Goal: Task Accomplishment & Management: Manage account settings

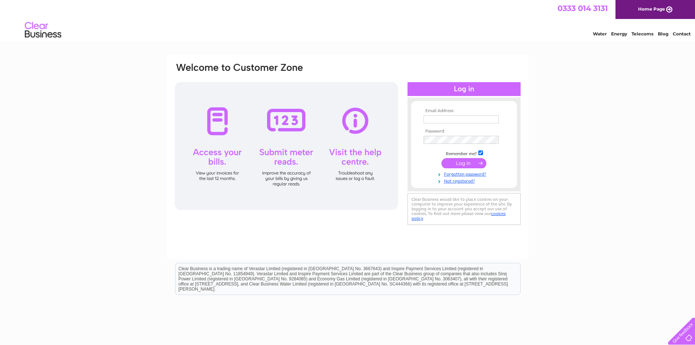
type input "isobel@thebathroomcompany.co.uk"
click at [457, 165] on input "submit" at bounding box center [464, 163] width 45 height 10
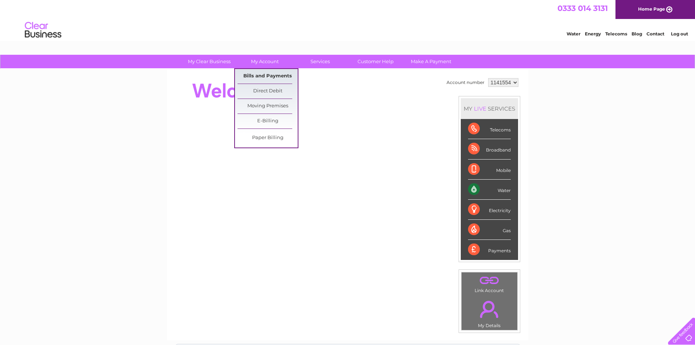
click at [270, 74] on link "Bills and Payments" at bounding box center [268, 76] width 60 height 15
click at [272, 74] on link "Bills and Payments" at bounding box center [268, 76] width 60 height 15
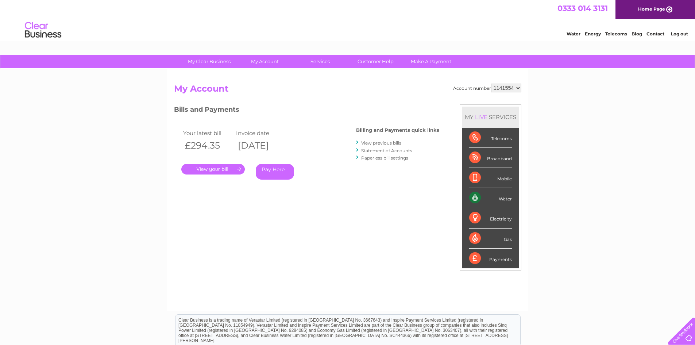
click at [237, 169] on link "." at bounding box center [213, 169] width 64 height 11
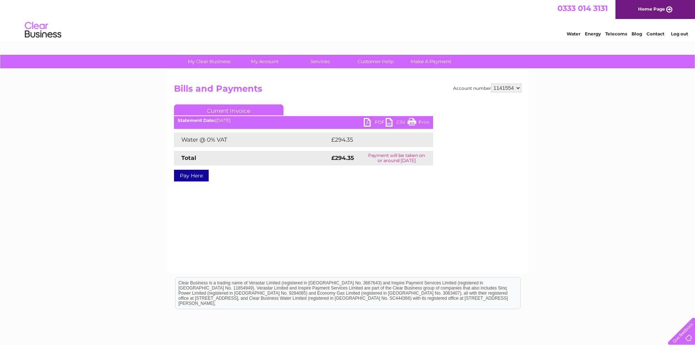
click at [372, 126] on link "PDF" at bounding box center [375, 123] width 22 height 11
click at [519, 88] on select "1141554 1141556" at bounding box center [506, 88] width 30 height 9
select select "1141556"
click at [492, 84] on select "1141554 1141556" at bounding box center [506, 88] width 30 height 9
click at [366, 124] on link "PDF" at bounding box center [375, 123] width 22 height 11
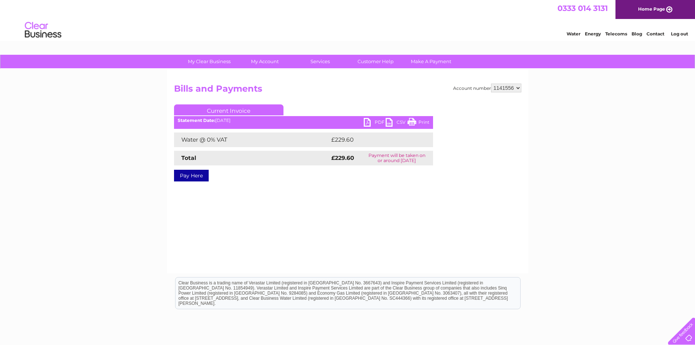
click at [683, 35] on link "Log out" at bounding box center [679, 33] width 17 height 5
